Goal: Task Accomplishment & Management: Complete application form

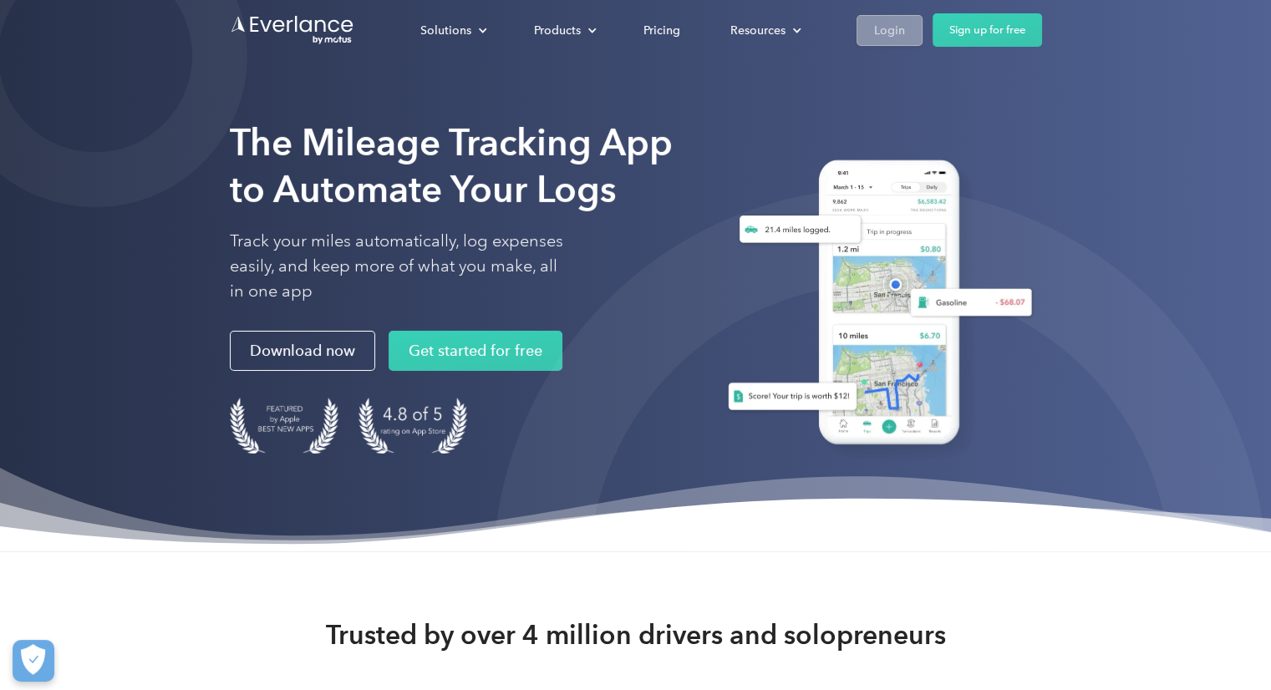
click at [884, 23] on div "Login" at bounding box center [889, 30] width 31 height 21
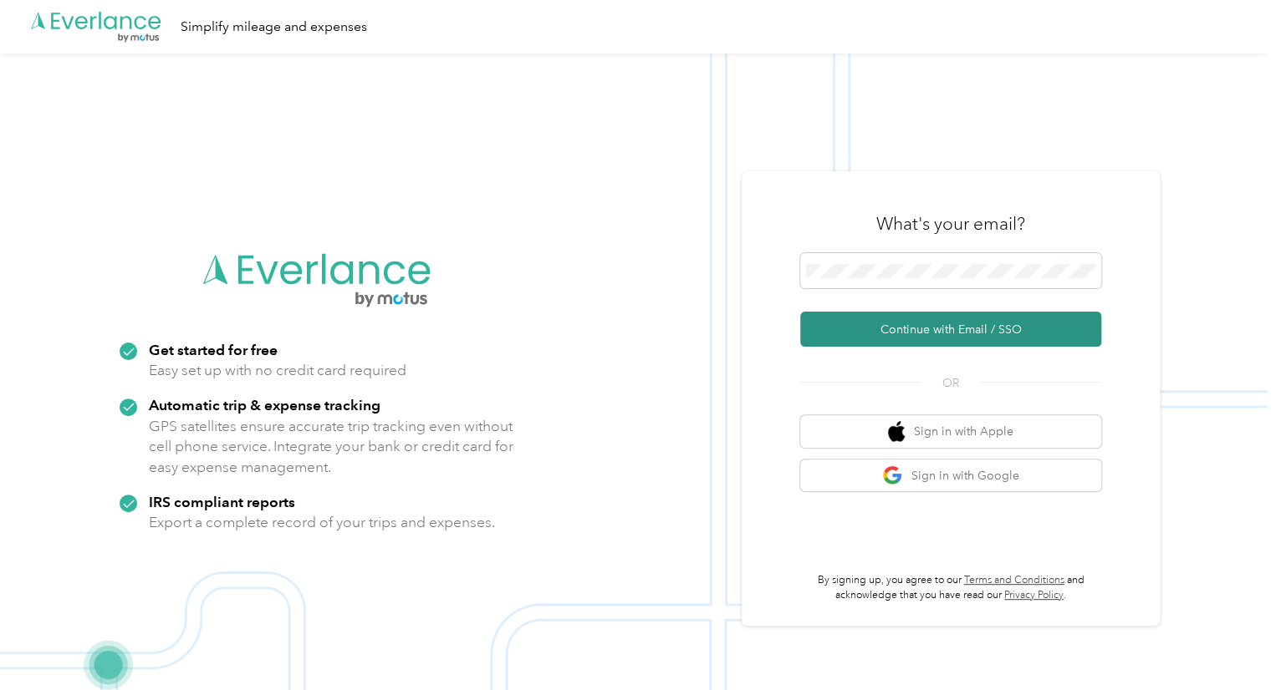
click at [953, 325] on button "Continue with Email / SSO" at bounding box center [950, 329] width 301 height 35
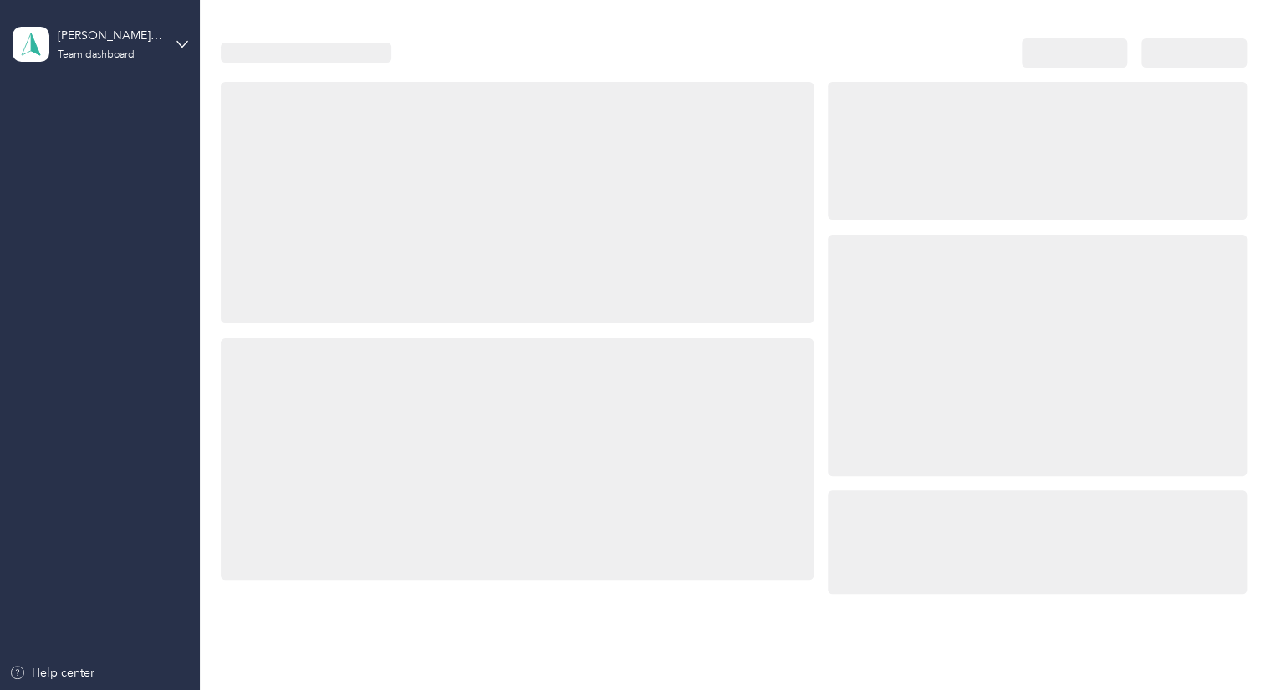
click at [878, 283] on div at bounding box center [1037, 356] width 419 height 242
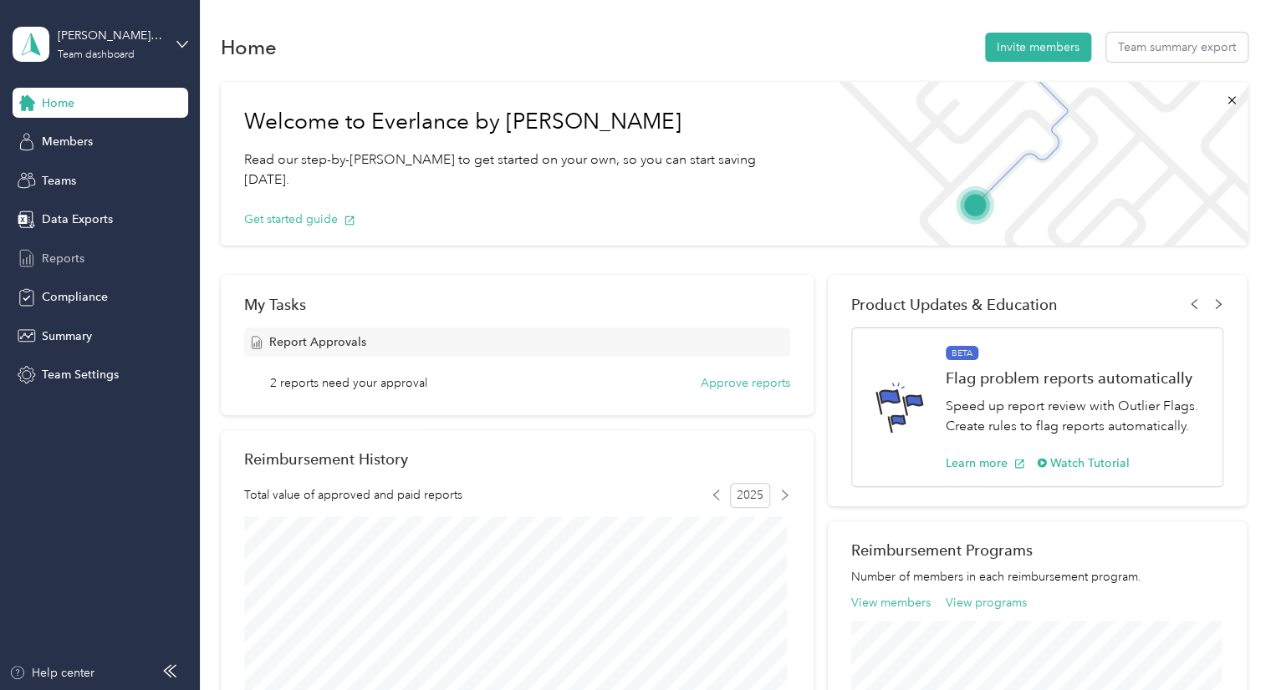
click at [63, 257] on span "Reports" at bounding box center [63, 259] width 43 height 18
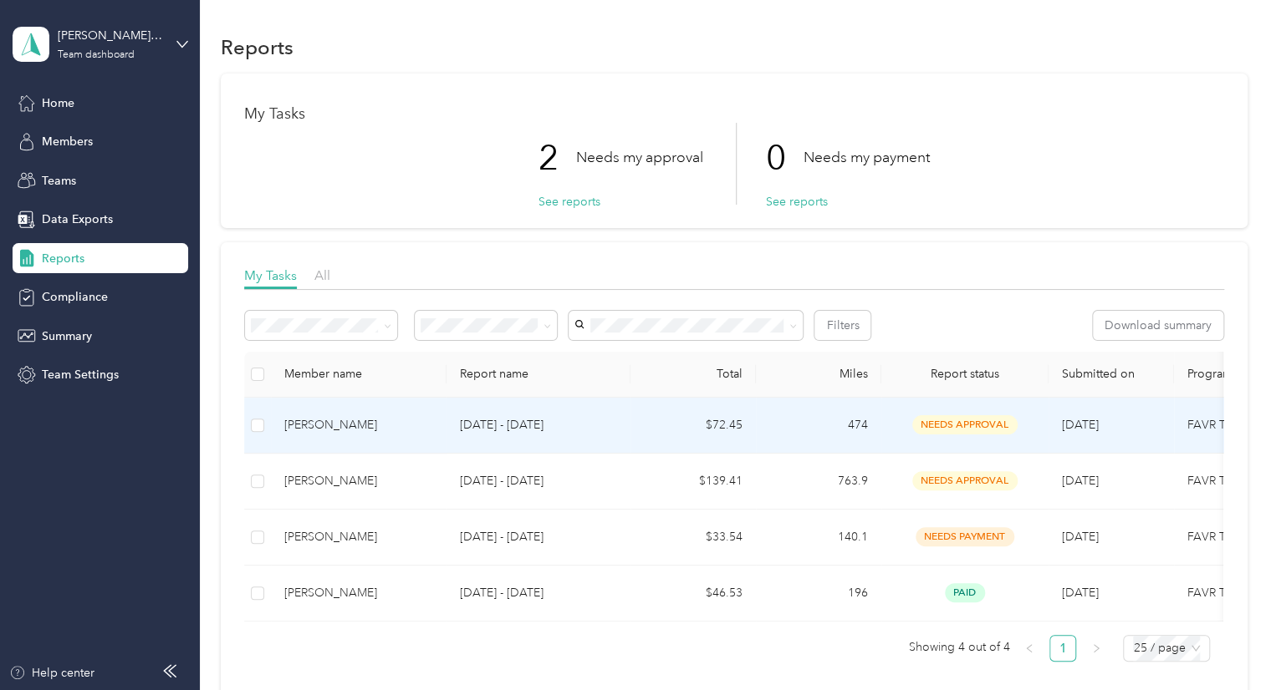
click at [950, 425] on span "needs approval" at bounding box center [964, 424] width 105 height 19
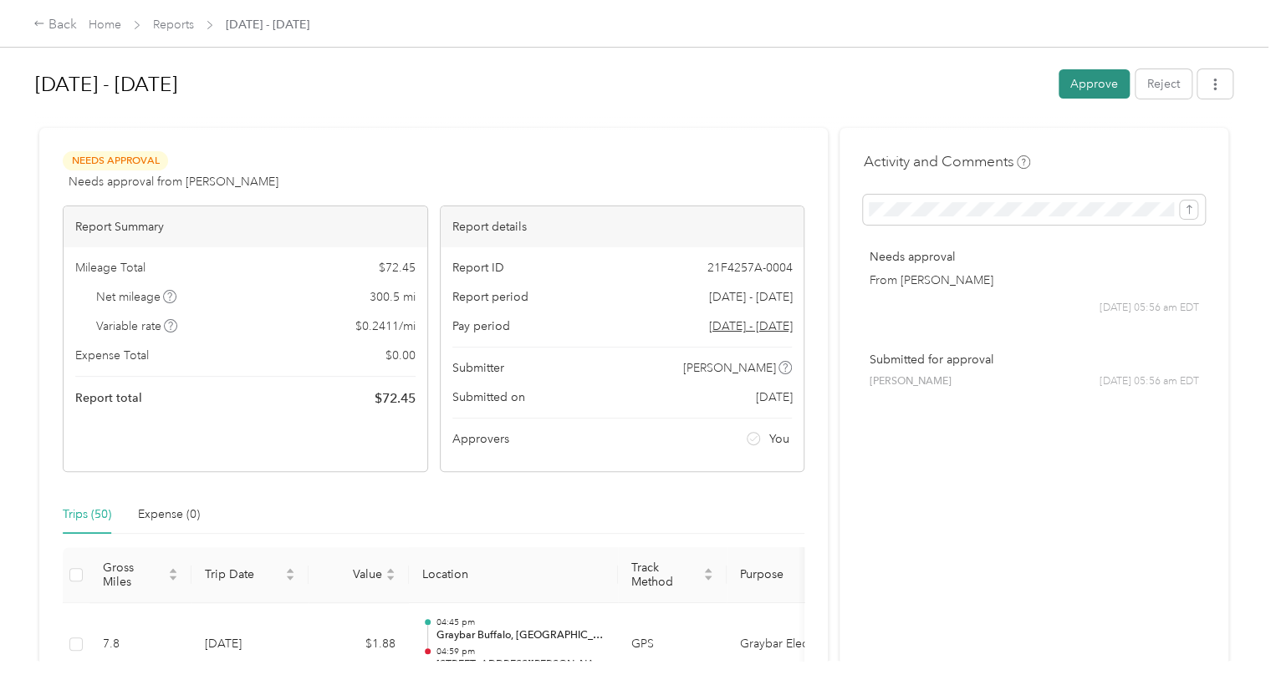
click at [1088, 84] on button "Approve" at bounding box center [1093, 83] width 71 height 29
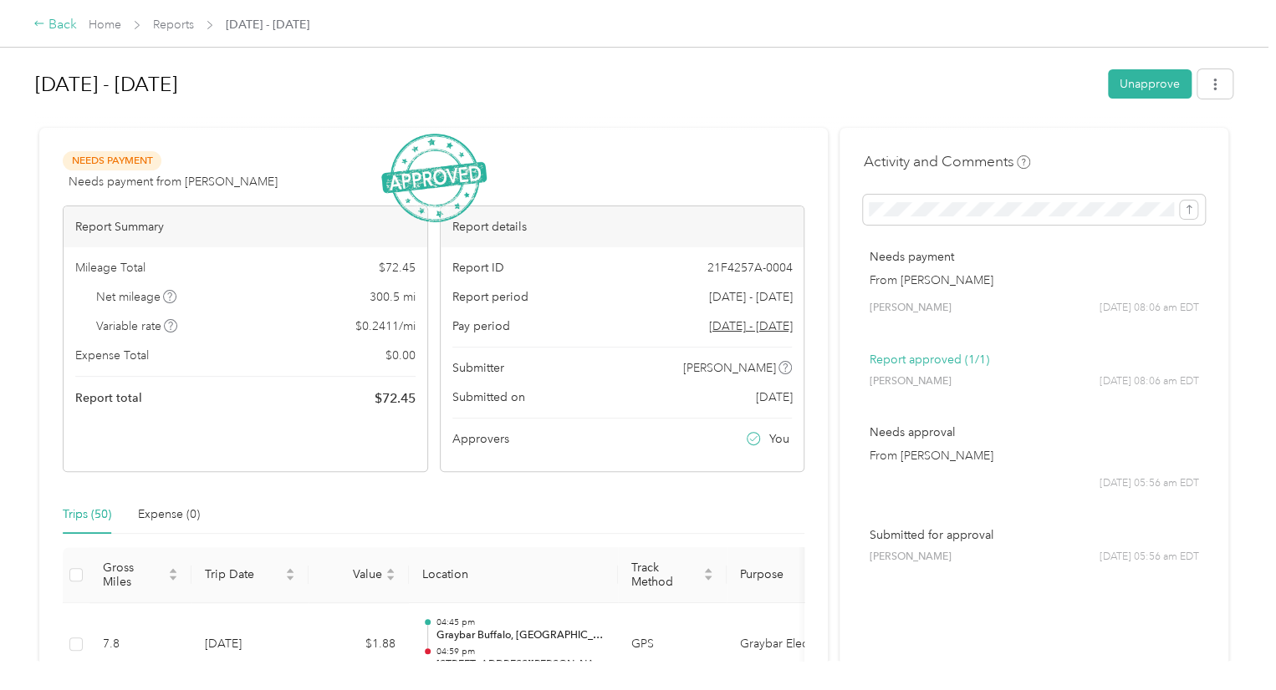
click at [41, 26] on icon at bounding box center [39, 24] width 12 height 12
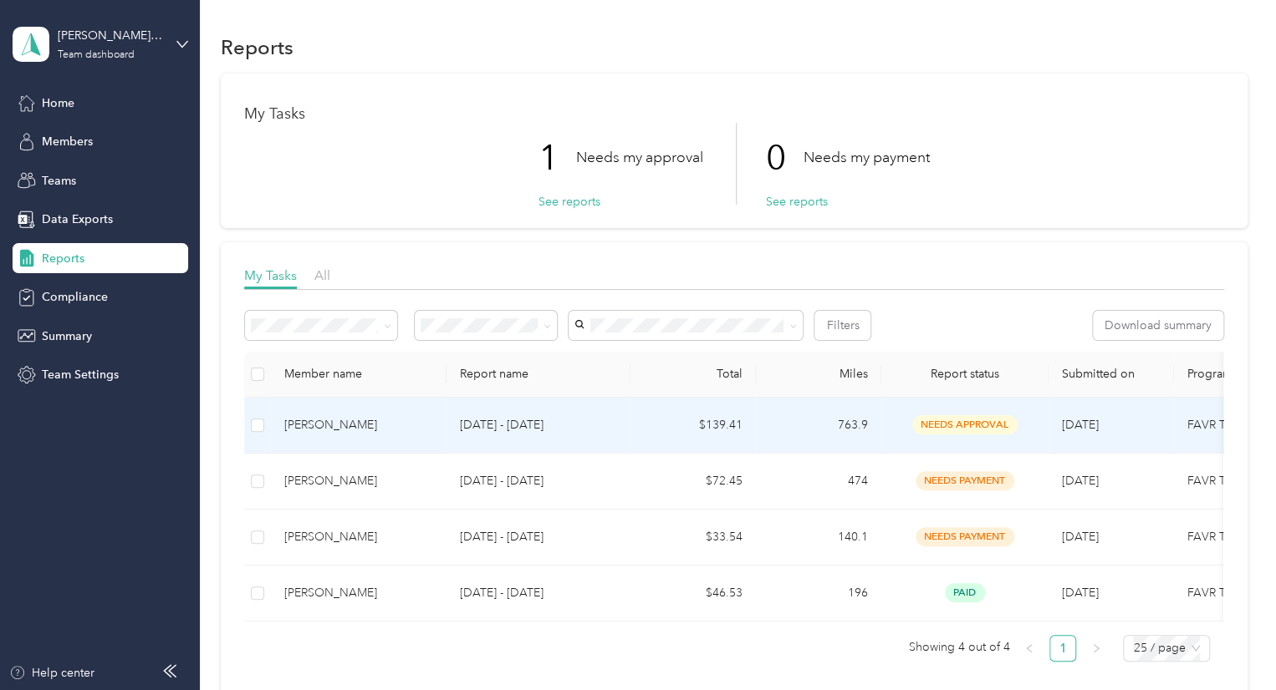
click at [956, 430] on span "needs approval" at bounding box center [964, 424] width 105 height 19
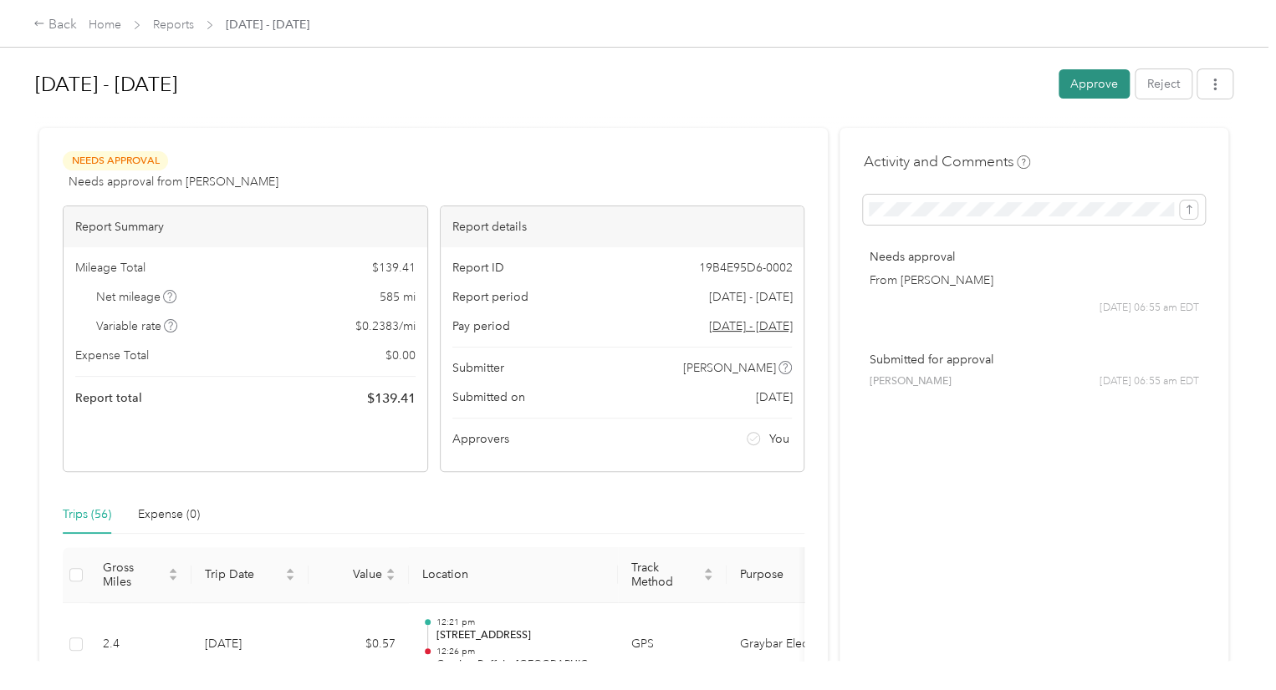
click at [1090, 84] on button "Approve" at bounding box center [1093, 83] width 71 height 29
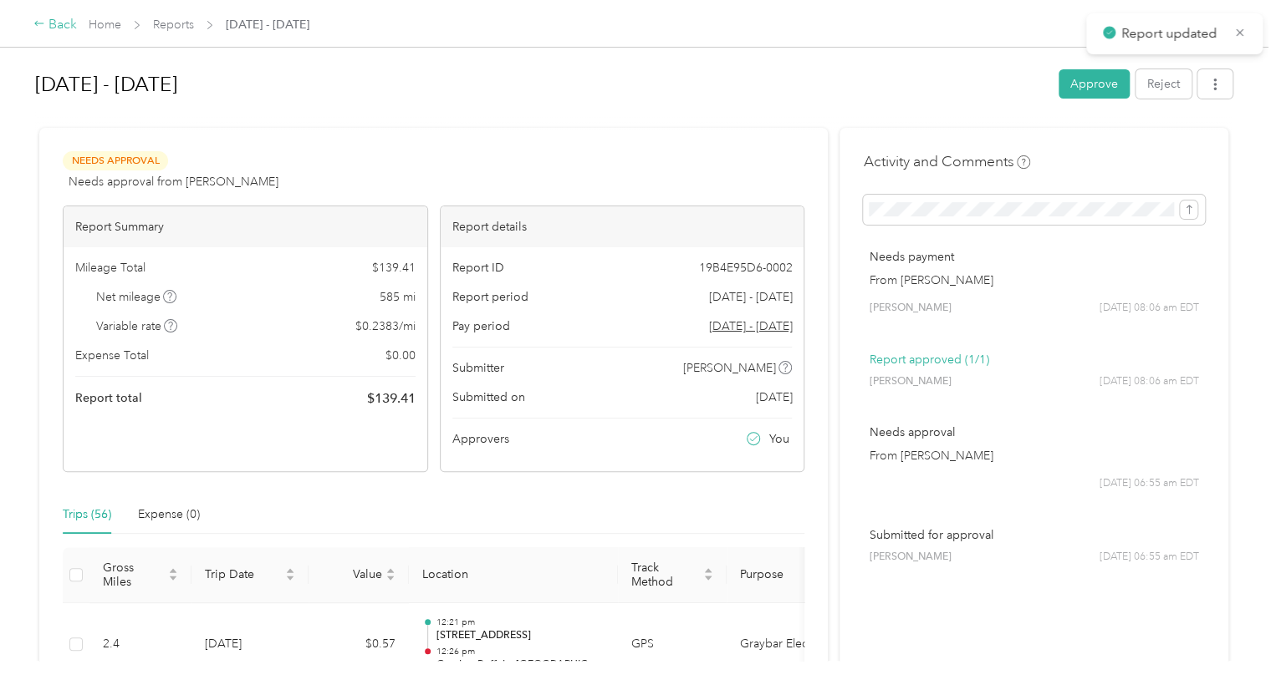
click at [60, 26] on div "Back" at bounding box center [54, 25] width 43 height 20
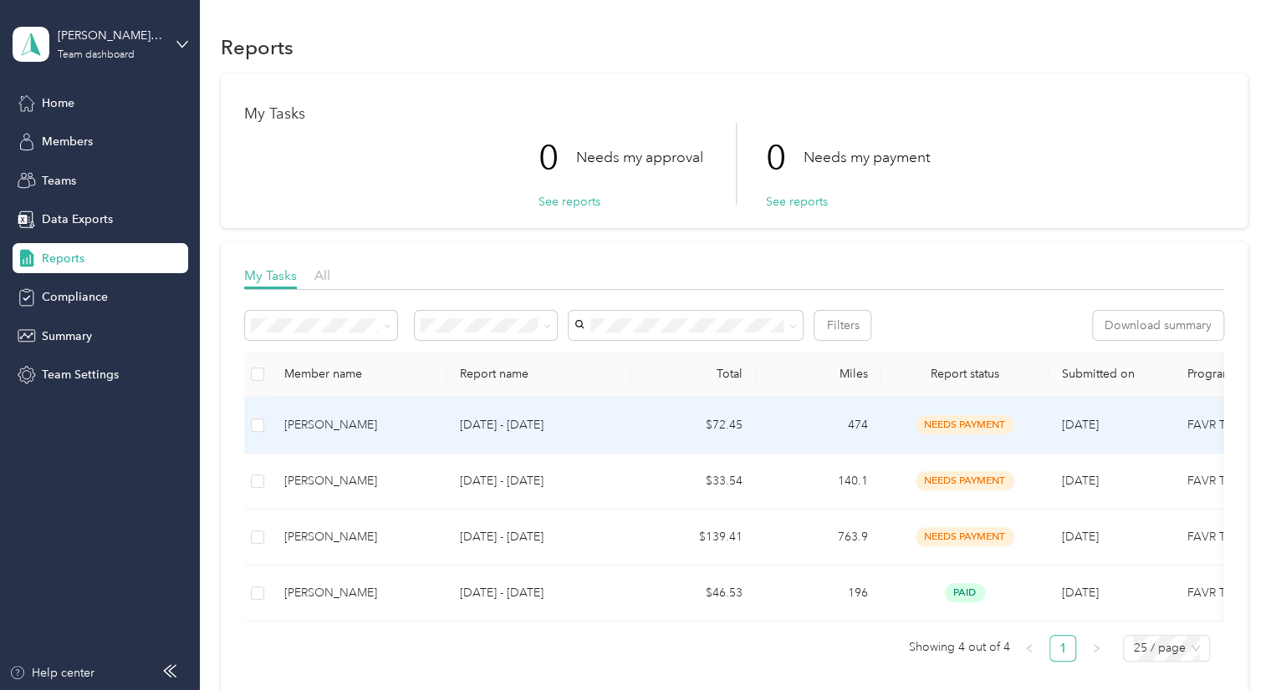
click at [966, 425] on span "needs payment" at bounding box center [964, 424] width 99 height 19
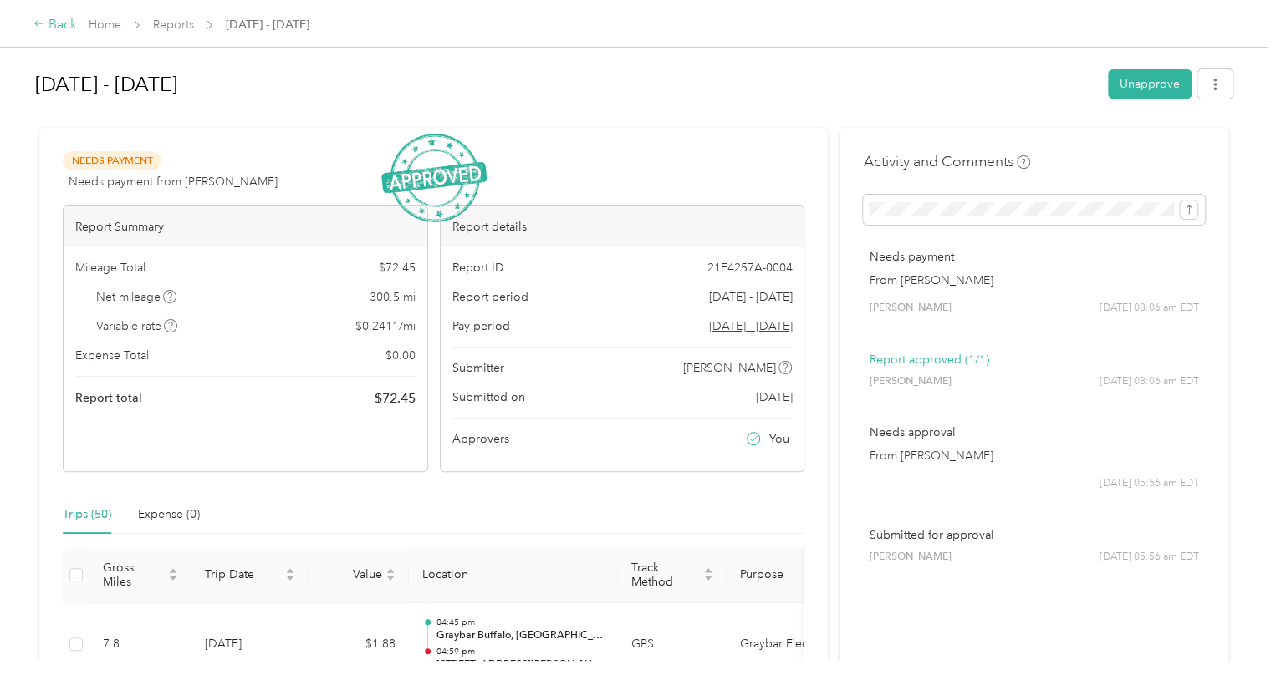
click at [43, 24] on icon at bounding box center [38, 23] width 9 height 5
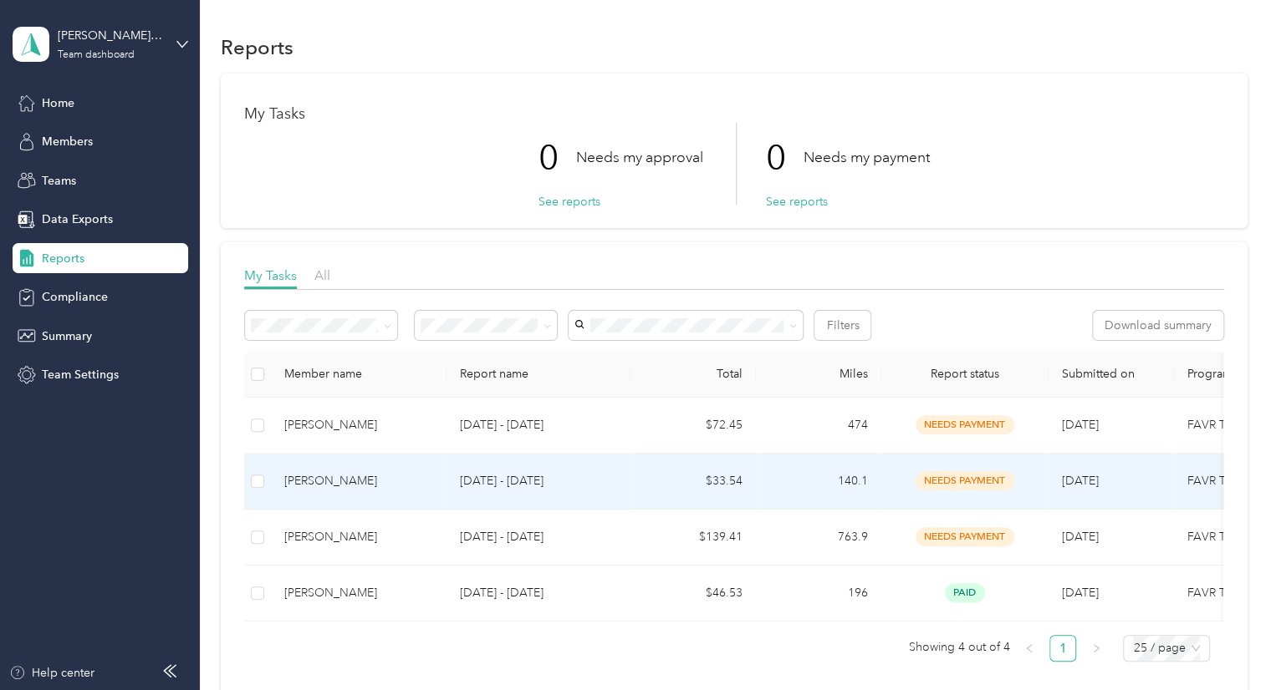
click at [963, 477] on span "needs payment" at bounding box center [964, 480] width 99 height 19
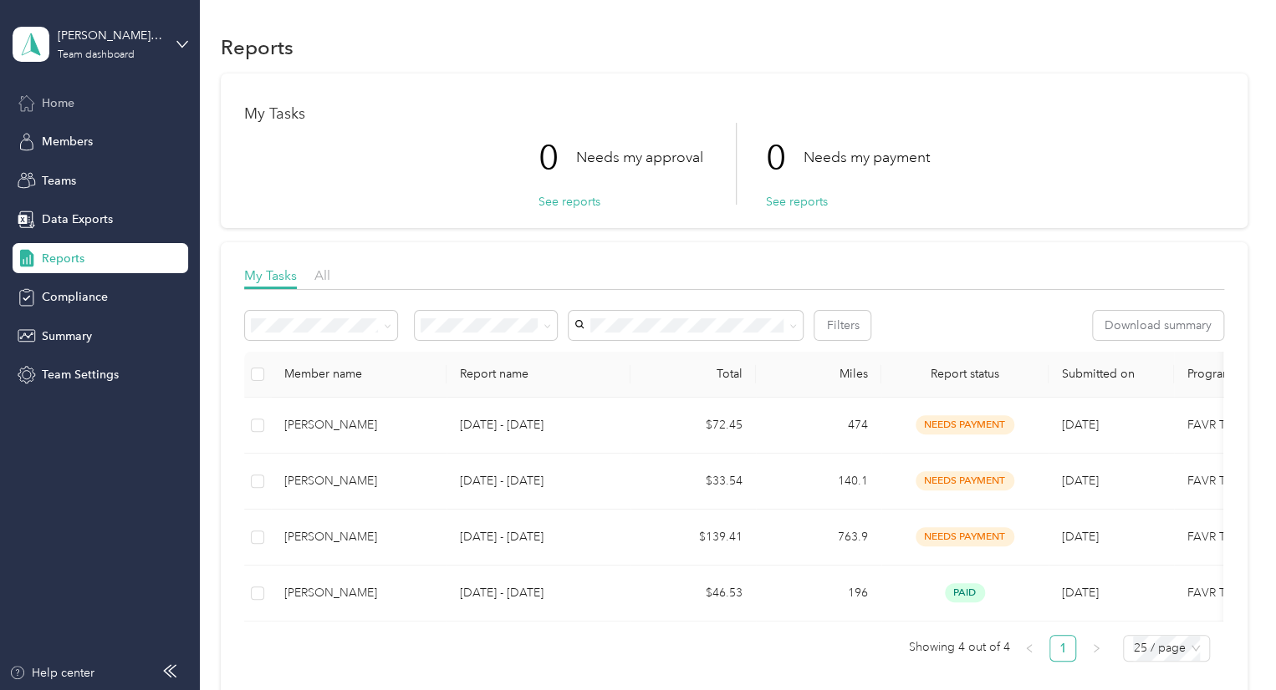
click at [57, 111] on div "Home" at bounding box center [101, 103] width 176 height 30
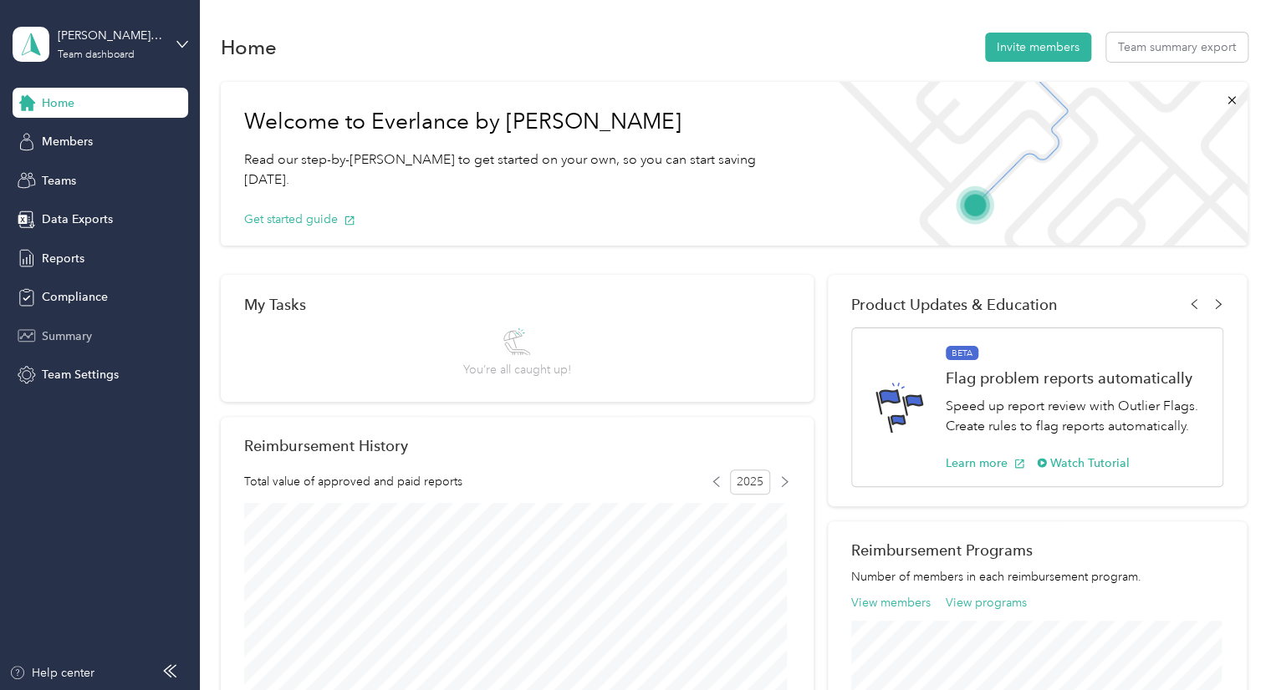
click at [59, 335] on span "Summary" at bounding box center [67, 337] width 50 height 18
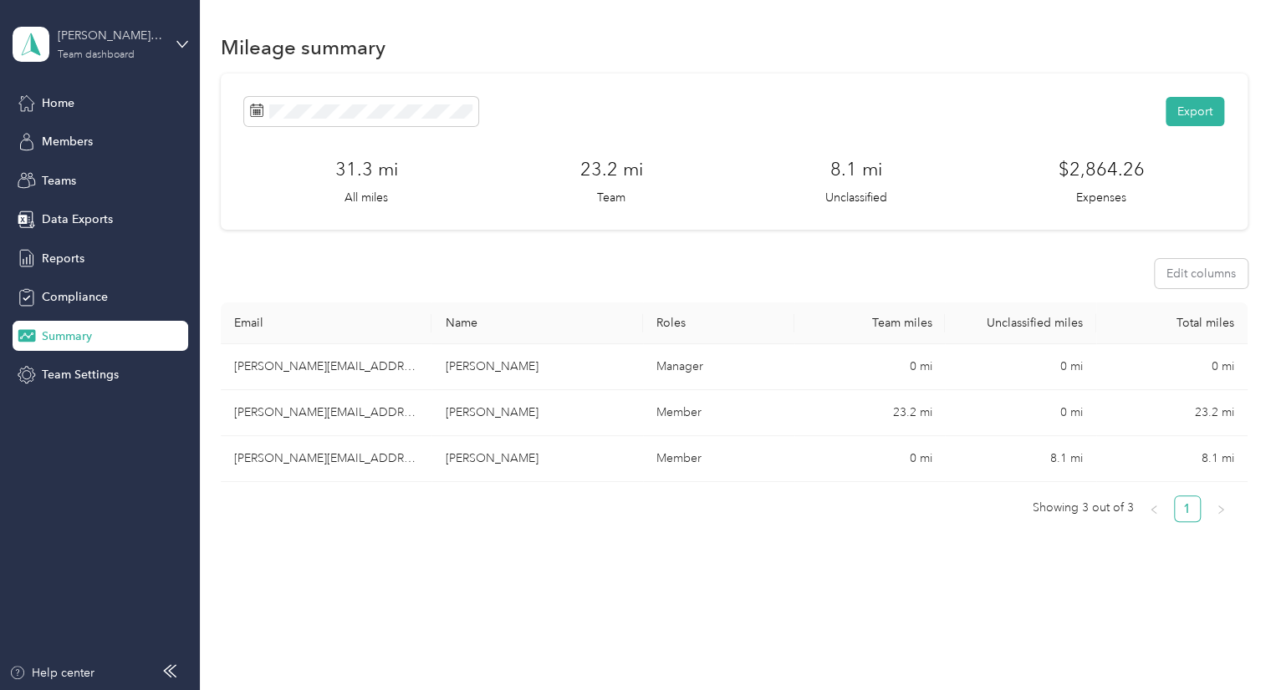
click at [82, 33] on div "patrick.miller@graybar.com" at bounding box center [110, 36] width 104 height 18
click at [91, 172] on div "Personal dashboard" at bounding box center [79, 170] width 105 height 18
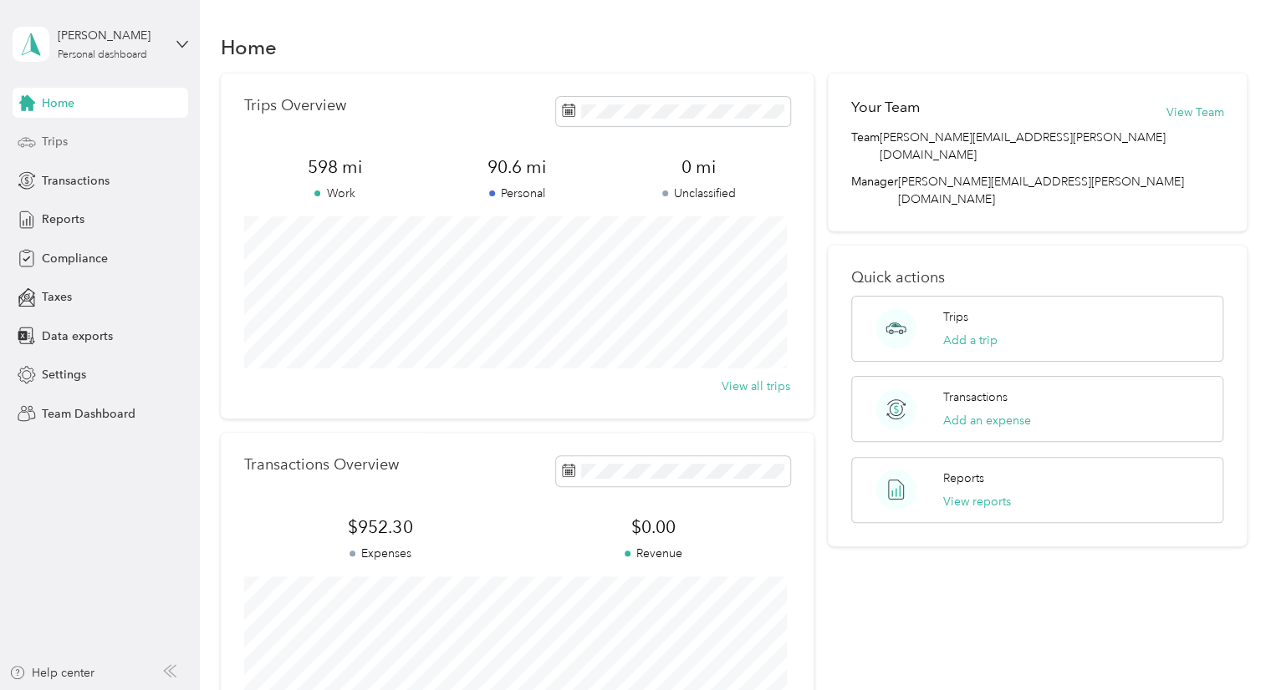
click at [59, 146] on span "Trips" at bounding box center [55, 142] width 26 height 18
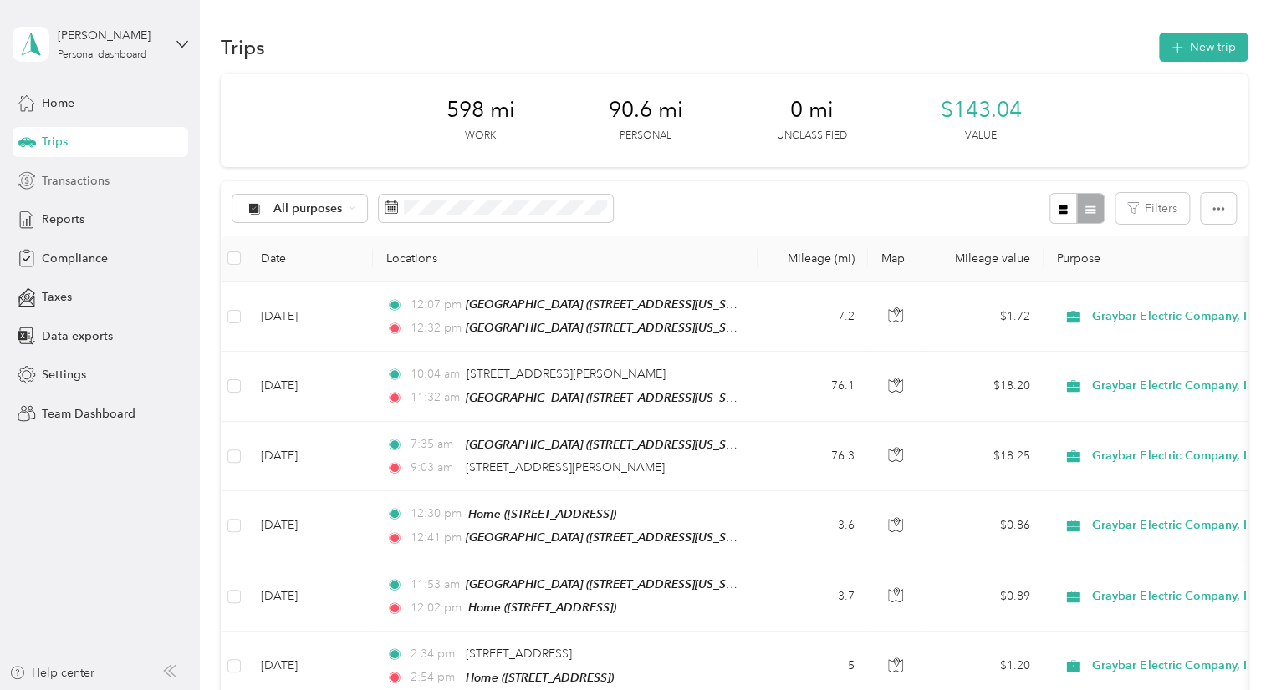
click at [68, 185] on span "Transactions" at bounding box center [76, 181] width 68 height 18
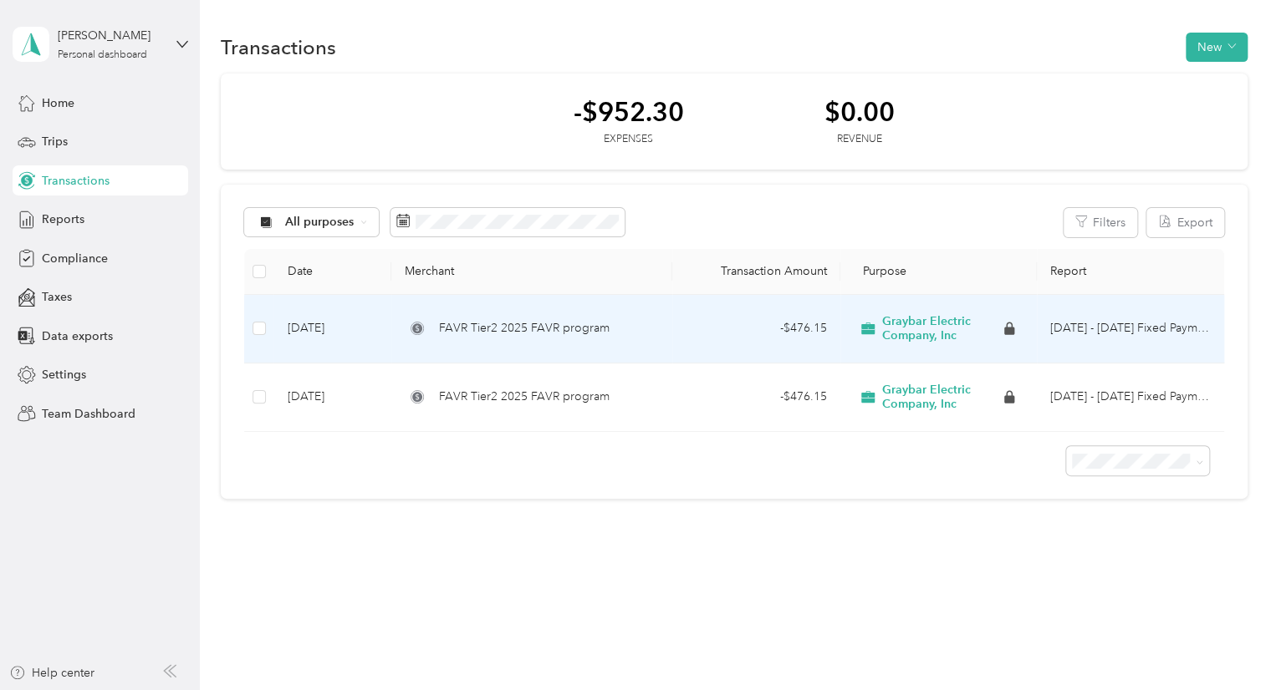
click at [491, 332] on span "FAVR Tier2 2025 FAVR program" at bounding box center [524, 328] width 171 height 18
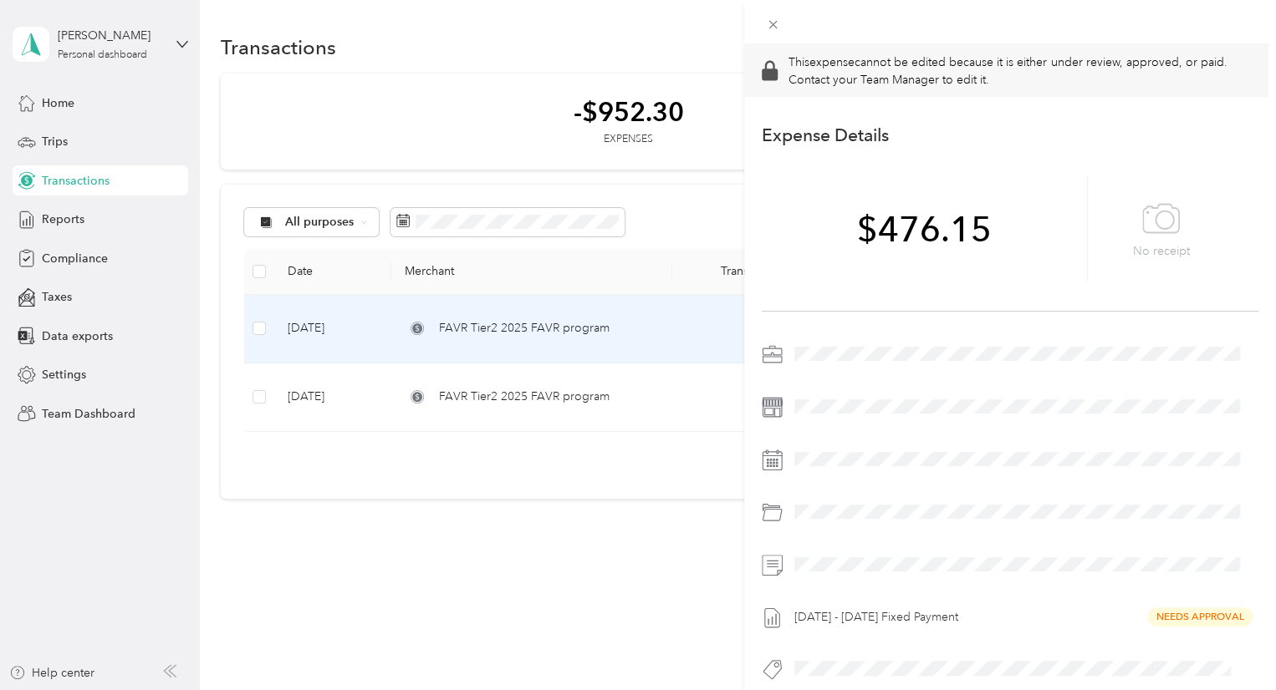
click at [288, 554] on div "This expense cannot be edited because it is either under review, approved, or p…" at bounding box center [638, 345] width 1276 height 690
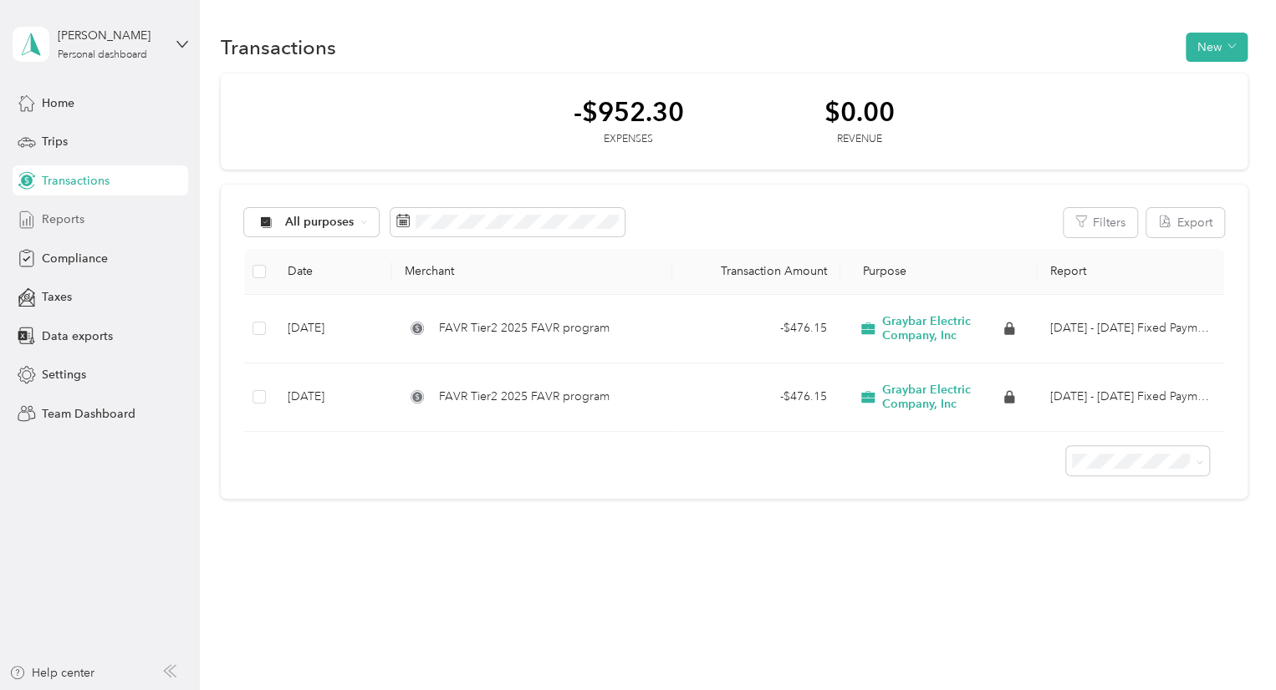
click at [72, 223] on span "Reports" at bounding box center [63, 220] width 43 height 18
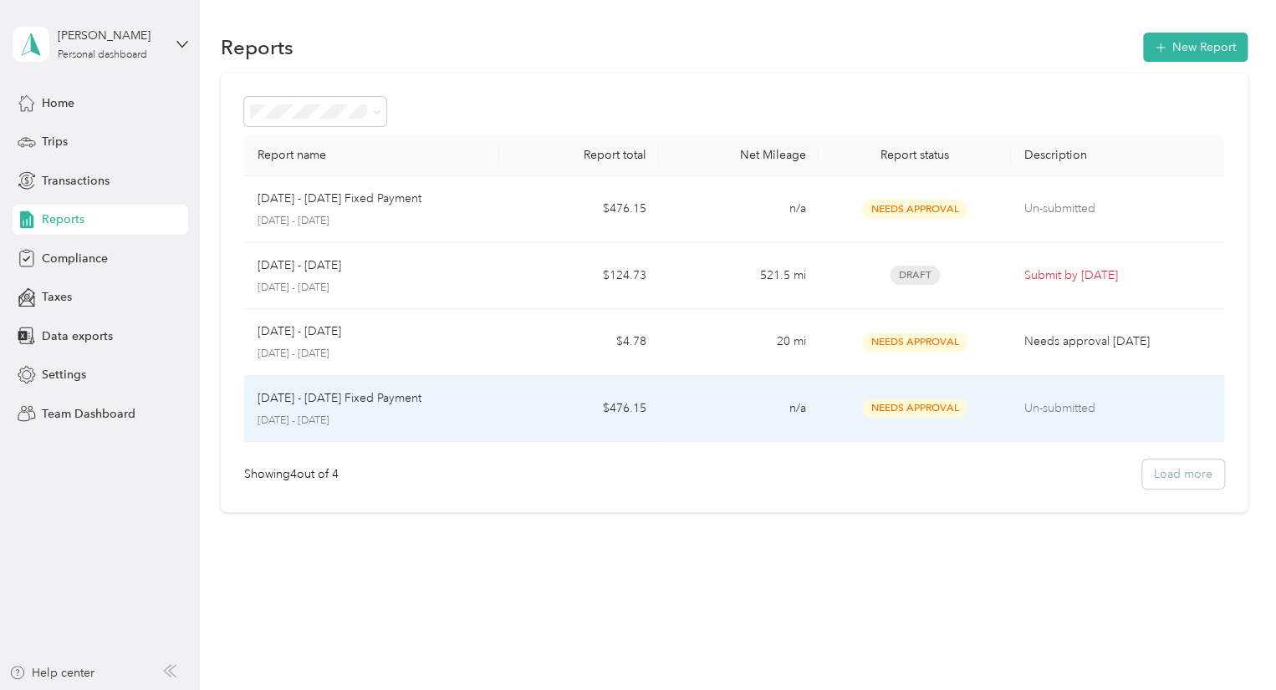
click at [920, 400] on span "Needs Approval" at bounding box center [914, 408] width 105 height 19
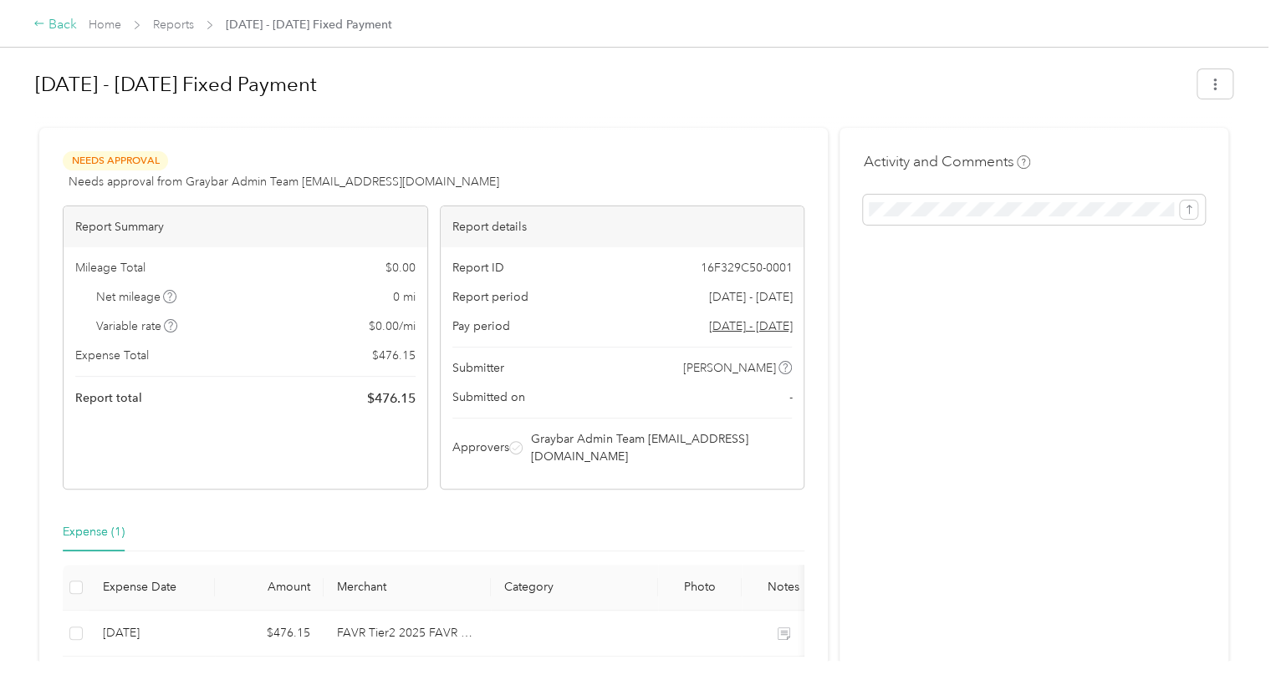
click at [59, 28] on div "Back" at bounding box center [54, 25] width 43 height 20
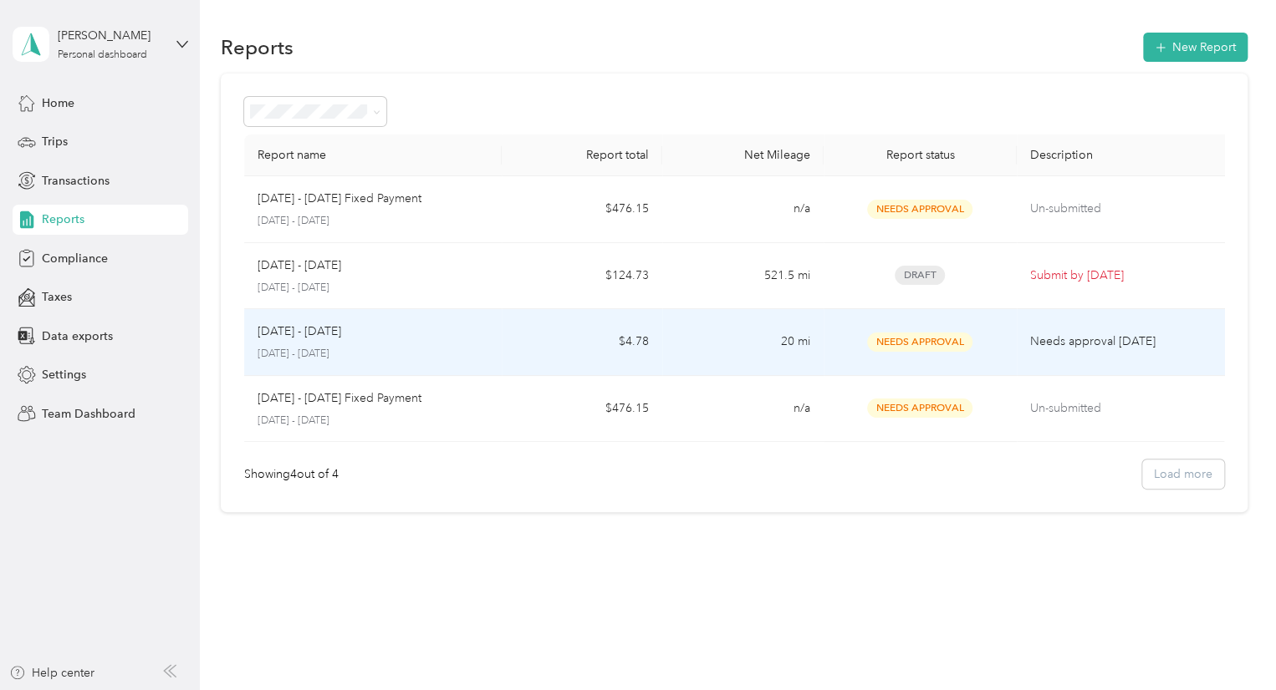
click at [331, 347] on p "September 1 - 30, 2025" at bounding box center [372, 354] width 231 height 15
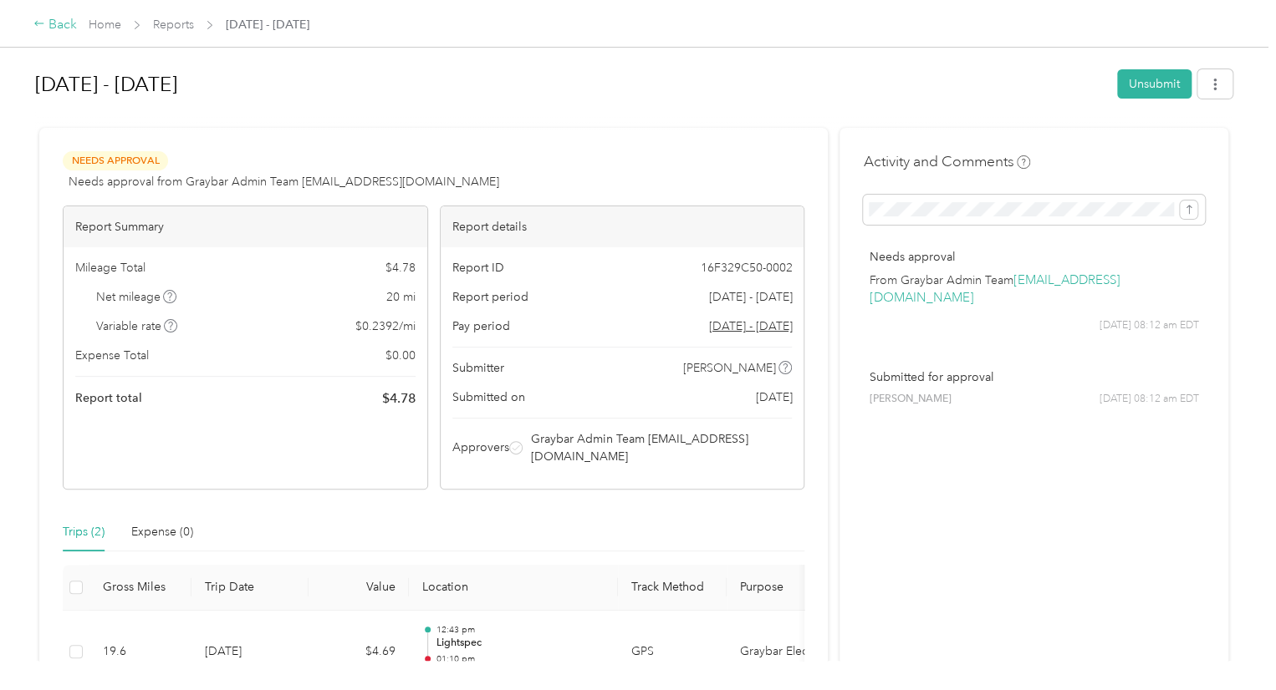
click at [46, 21] on div "Back" at bounding box center [54, 25] width 43 height 20
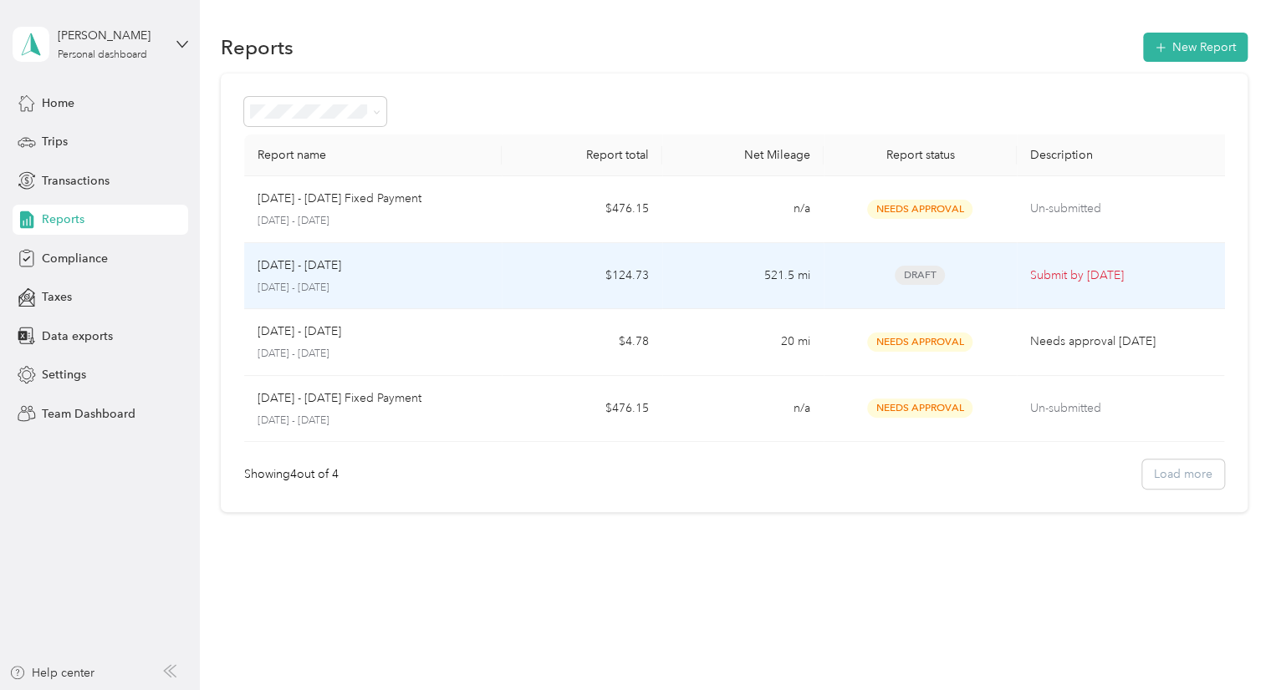
click at [337, 272] on p "Sep 1 - 30, 2025" at bounding box center [299, 266] width 84 height 18
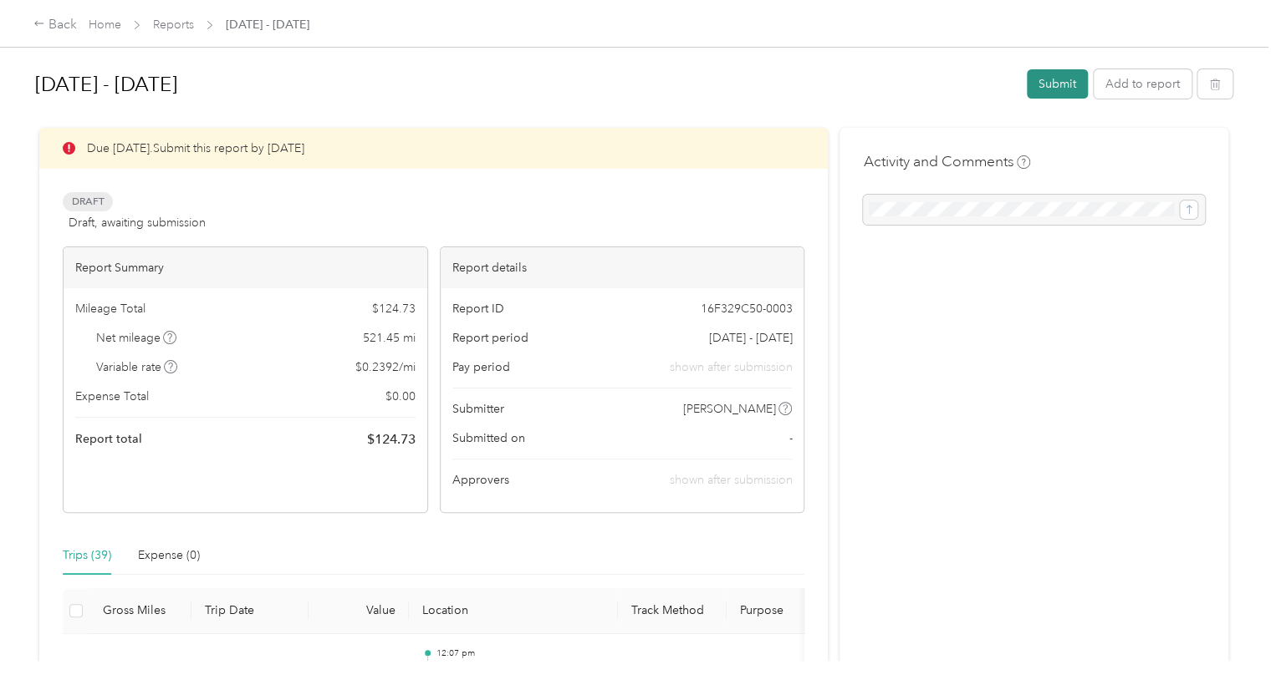
click at [1057, 85] on button "Submit" at bounding box center [1056, 83] width 61 height 29
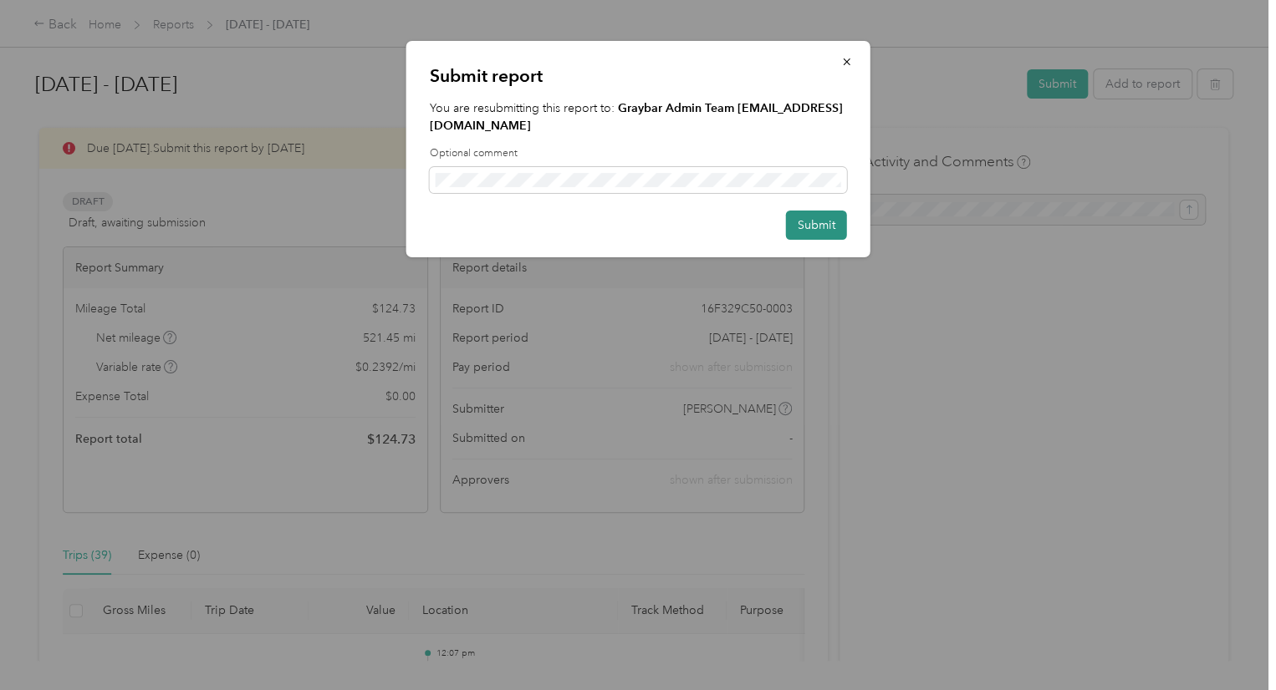
click at [814, 211] on button "Submit" at bounding box center [816, 225] width 61 height 29
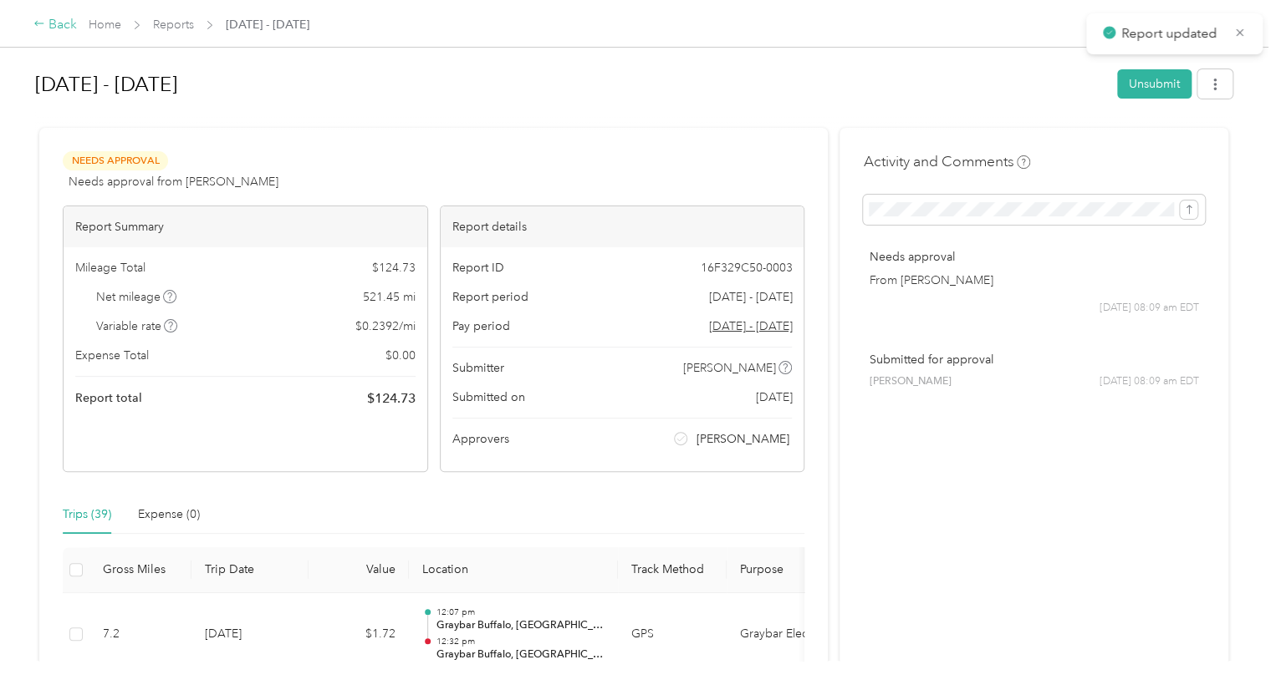
click at [60, 22] on div "Back" at bounding box center [54, 25] width 43 height 20
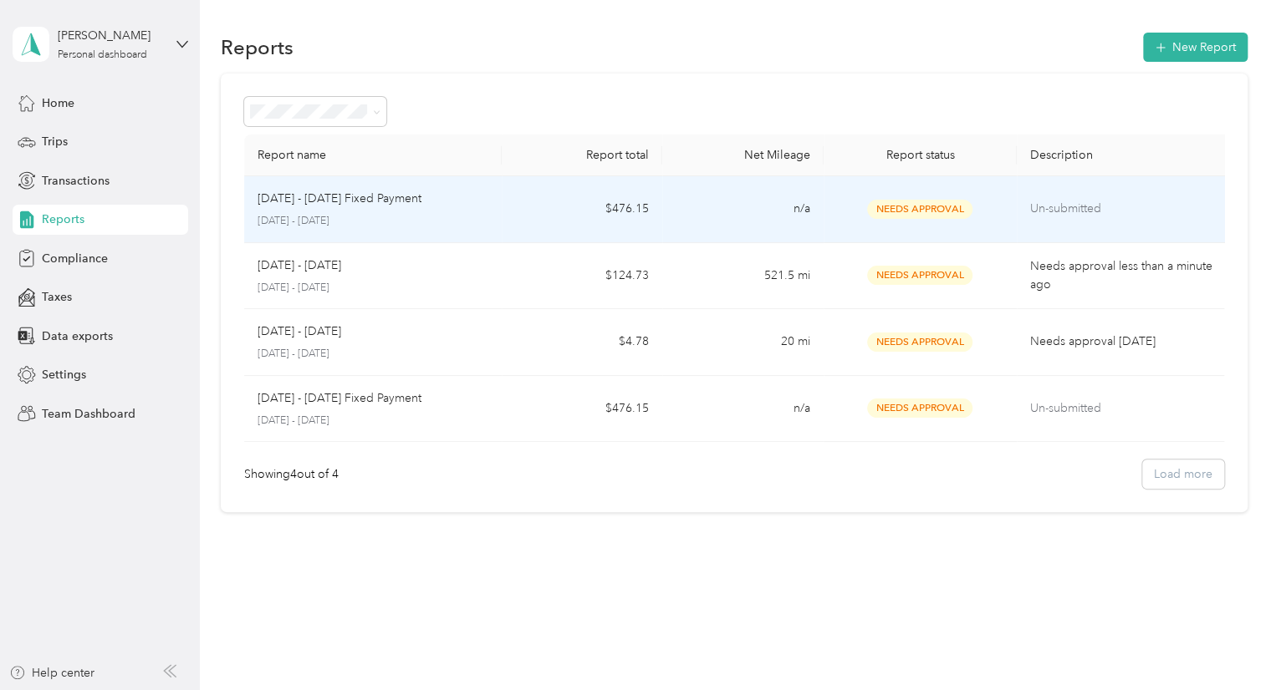
click at [332, 207] on p "Oct 1 - 31, 2025 Fixed Payment" at bounding box center [339, 199] width 164 height 18
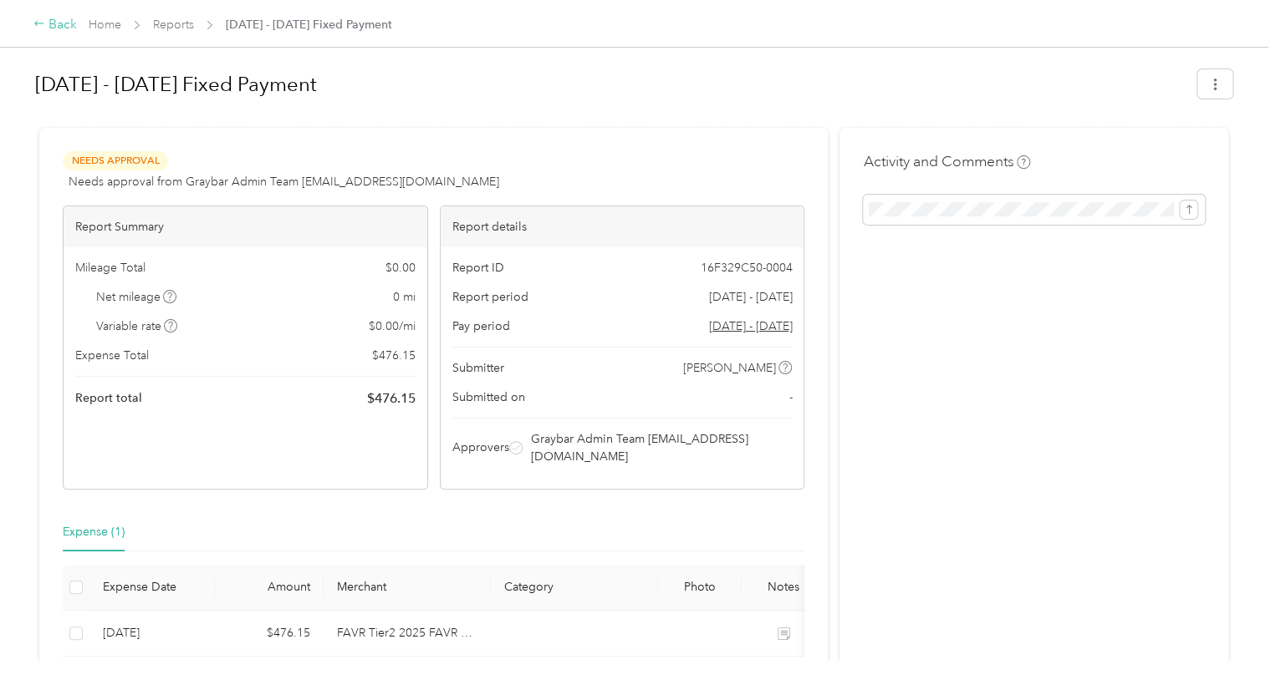
click at [50, 24] on div "Back" at bounding box center [54, 25] width 43 height 20
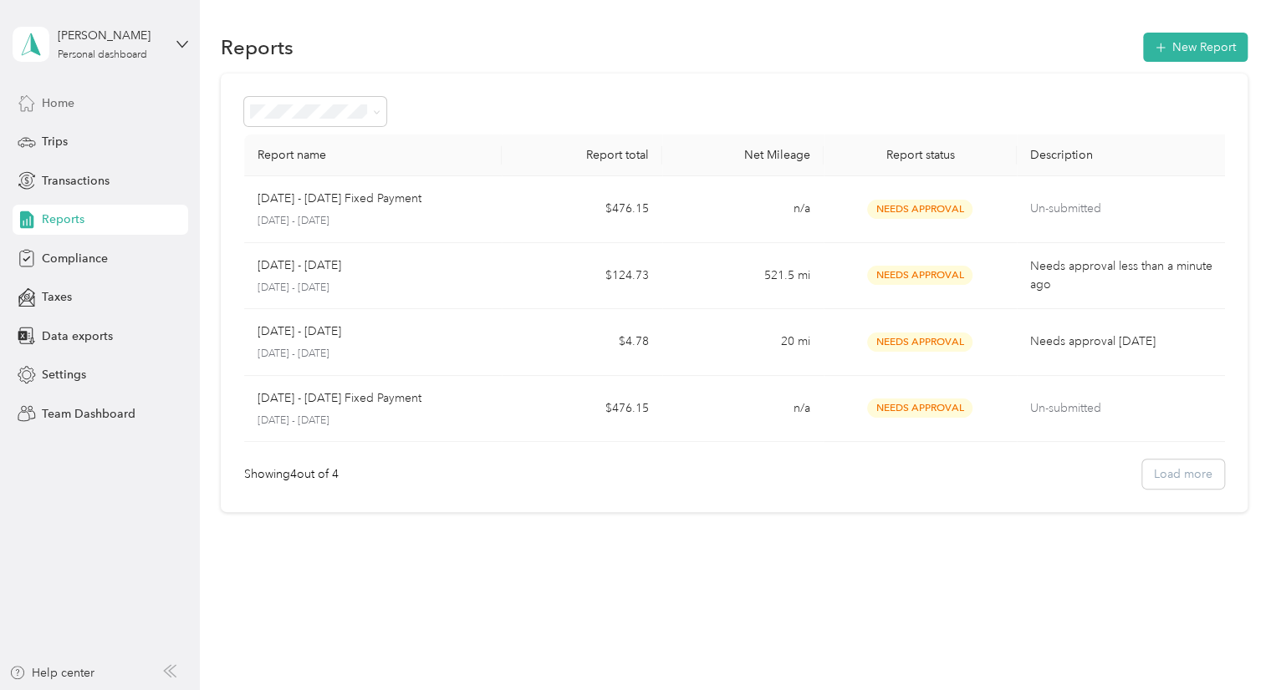
click at [97, 106] on div "Home" at bounding box center [101, 103] width 176 height 30
